Goal: Book appointment/travel/reservation

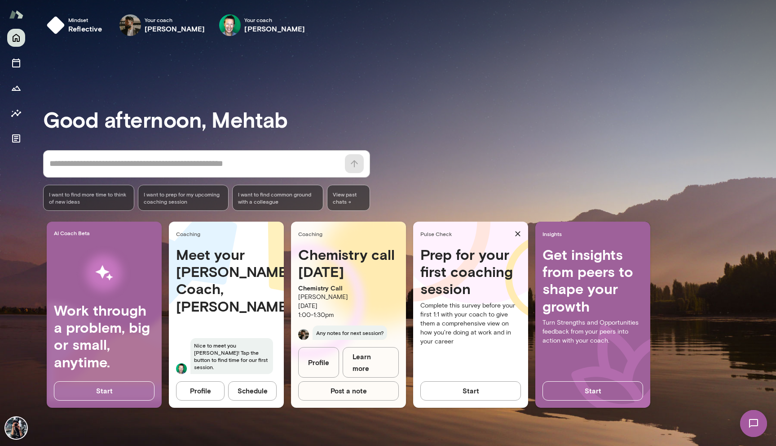
click at [238, 278] on h4 "Meet your [PERSON_NAME] Coach, [PERSON_NAME]" at bounding box center [226, 280] width 101 height 69
click at [257, 395] on button "Schedule" at bounding box center [252, 390] width 49 height 19
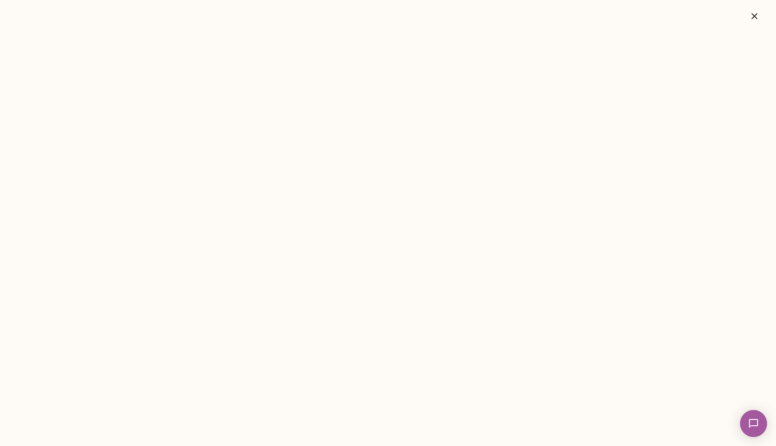
click at [754, 17] on icon "button" at bounding box center [755, 16] width 6 height 6
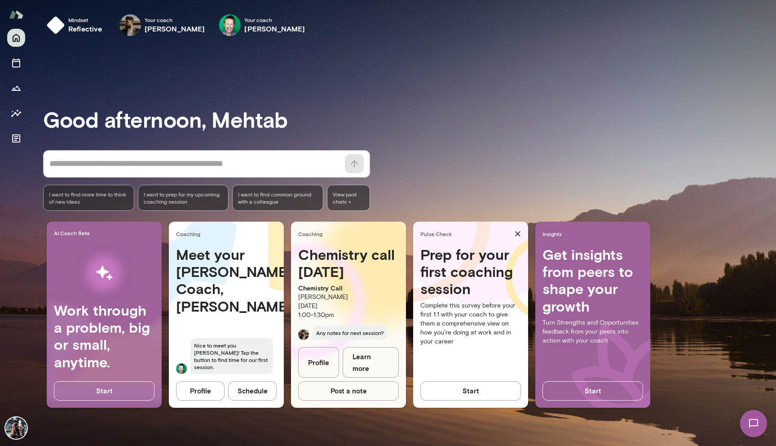
click at [244, 277] on h4 "Meet your [PERSON_NAME] Coach, [PERSON_NAME]" at bounding box center [226, 280] width 101 height 69
click at [201, 395] on button "Profile" at bounding box center [200, 390] width 49 height 19
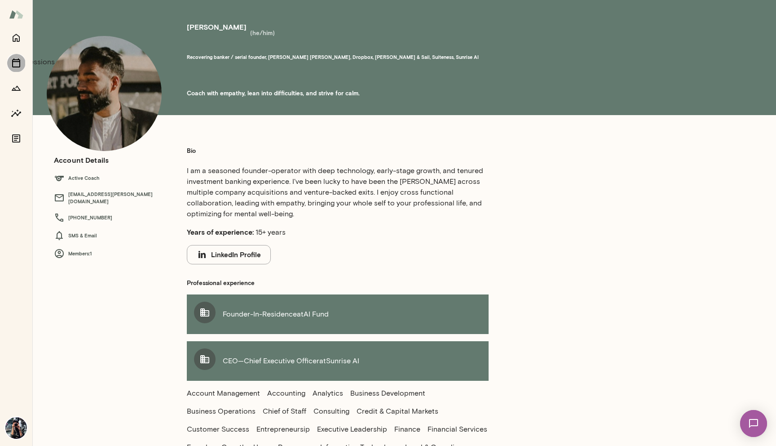
click at [15, 63] on icon "Sessions" at bounding box center [16, 63] width 11 height 11
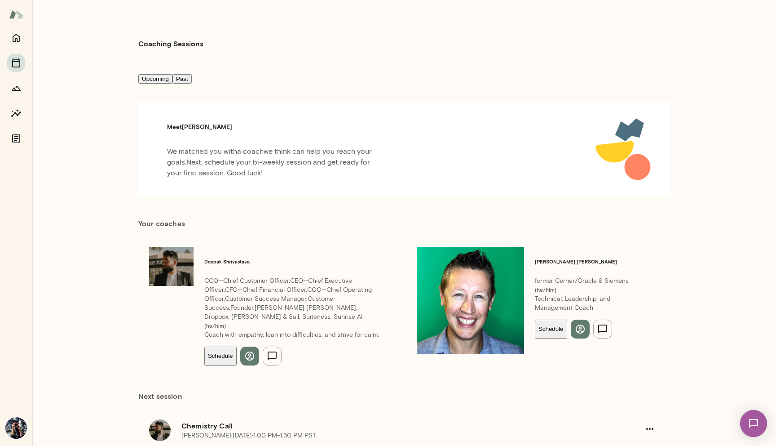
click at [200, 123] on h5 "Meet [PERSON_NAME]" at bounding box center [275, 127] width 230 height 9
click at [261, 161] on p "We matched you with a coach we think can help you reach your goals. Next, sched…" at bounding box center [275, 162] width 230 height 40
click at [535, 319] on button "Schedule" at bounding box center [551, 328] width 32 height 19
